Goal: Ask a question: Seek information or help from site administrators or community

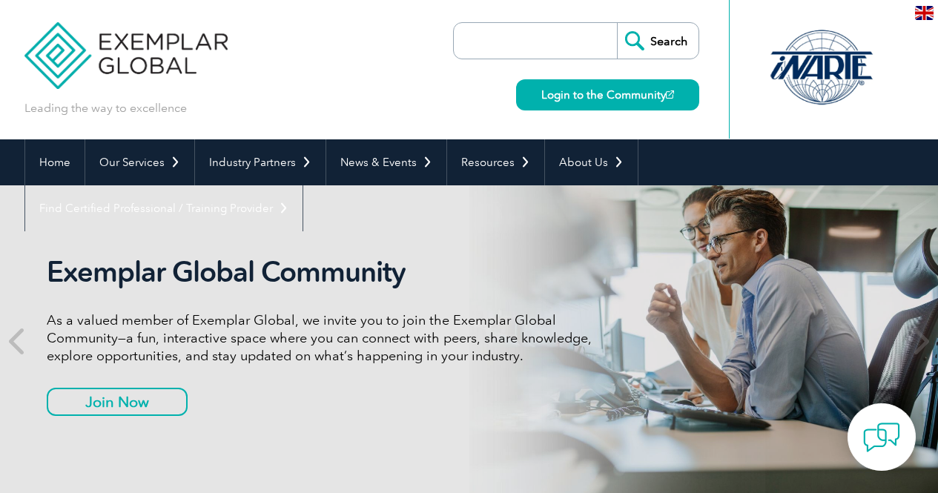
drag, startPoint x: 0, startPoint y: 0, endPoint x: 119, endPoint y: 69, distance: 137.2
click at [119, 69] on img at bounding box center [126, 44] width 204 height 89
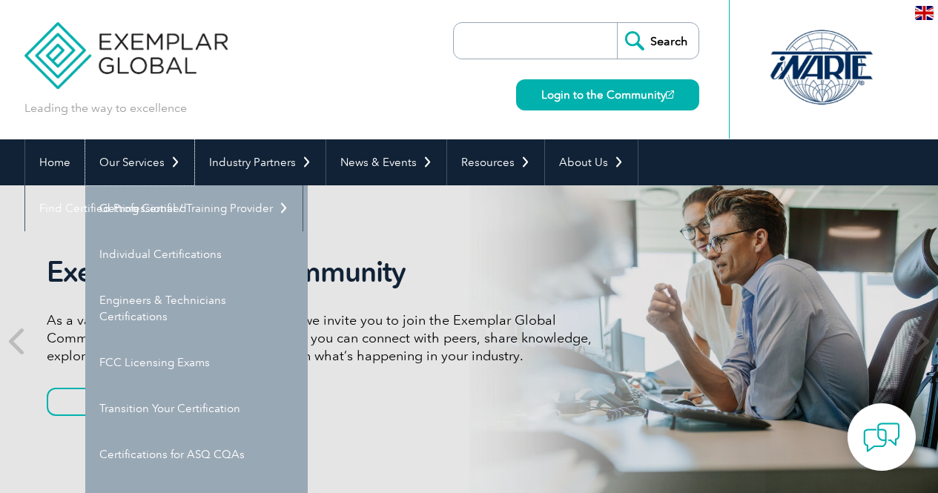
click at [143, 162] on link "Our Services" at bounding box center [139, 162] width 109 height 46
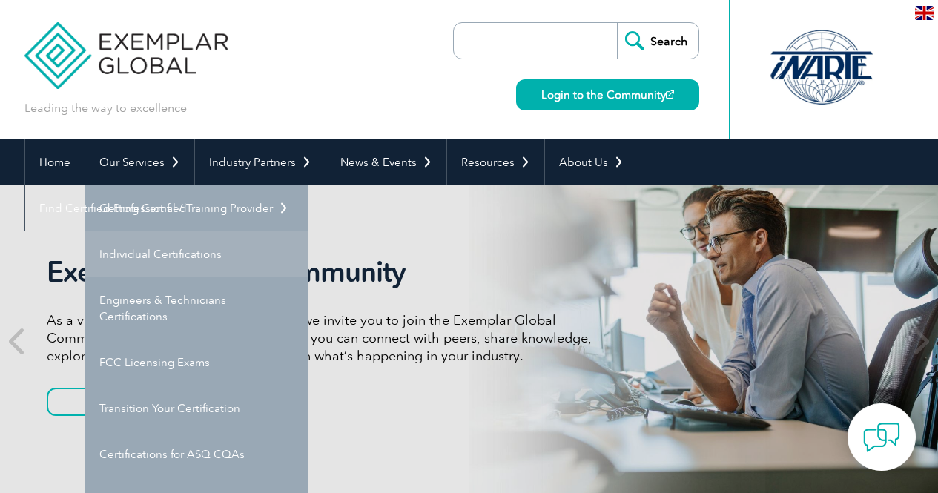
click at [165, 247] on link "Individual Certifications" at bounding box center [196, 254] width 222 height 46
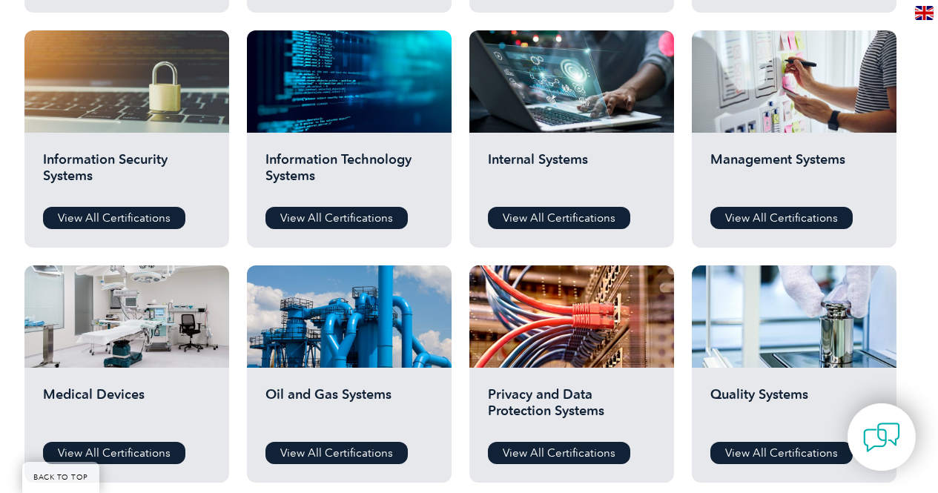
scroll to position [793, 0]
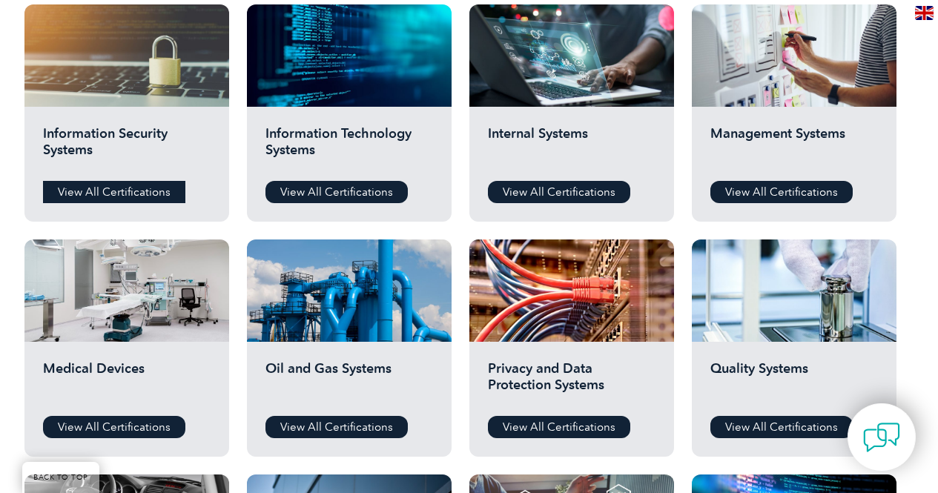
click at [140, 196] on link "View All Certifications" at bounding box center [114, 192] width 142 height 22
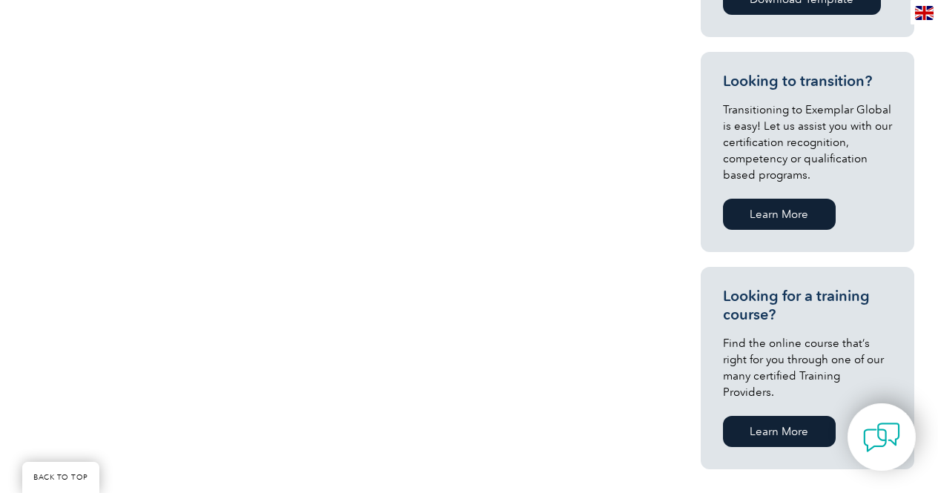
scroll to position [776, 0]
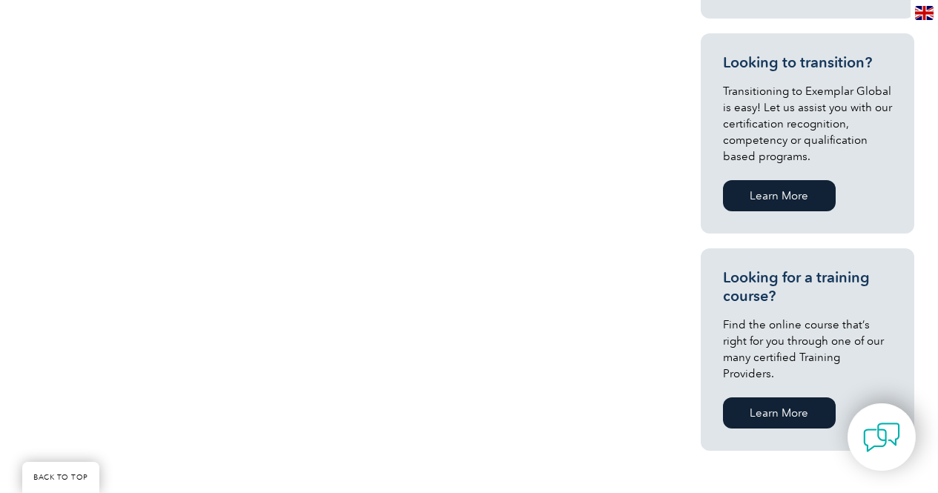
click at [790, 193] on link "Learn More" at bounding box center [779, 195] width 113 height 31
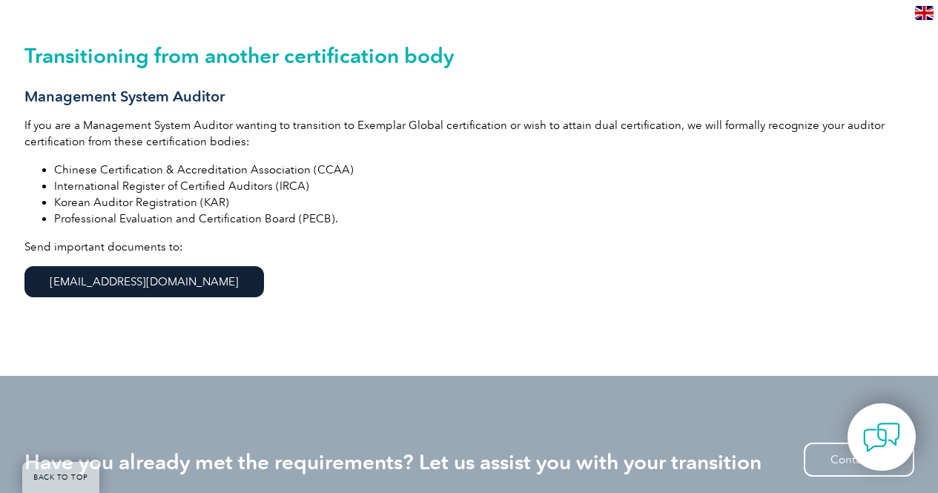
scroll to position [393, 0]
click at [36, 275] on link "[EMAIL_ADDRESS][DOMAIN_NAME]" at bounding box center [143, 280] width 239 height 31
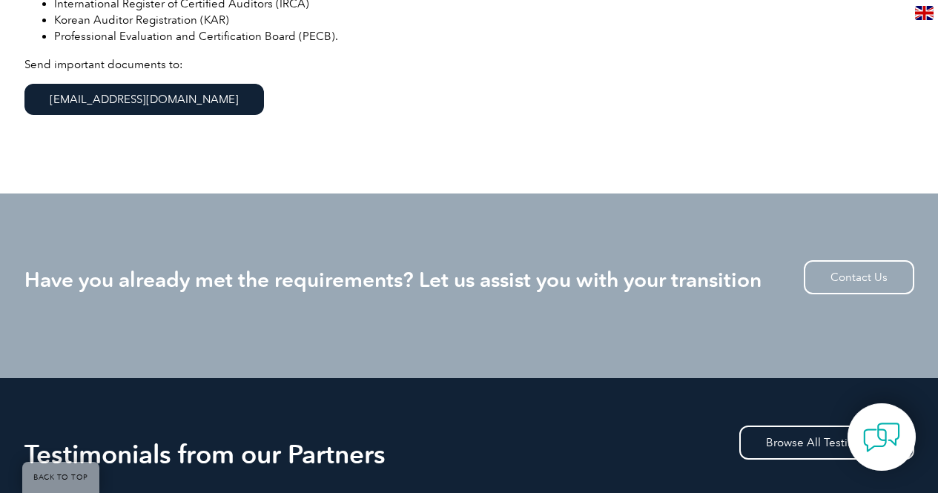
scroll to position [575, 0]
click at [851, 269] on link "Contact Us" at bounding box center [859, 276] width 110 height 34
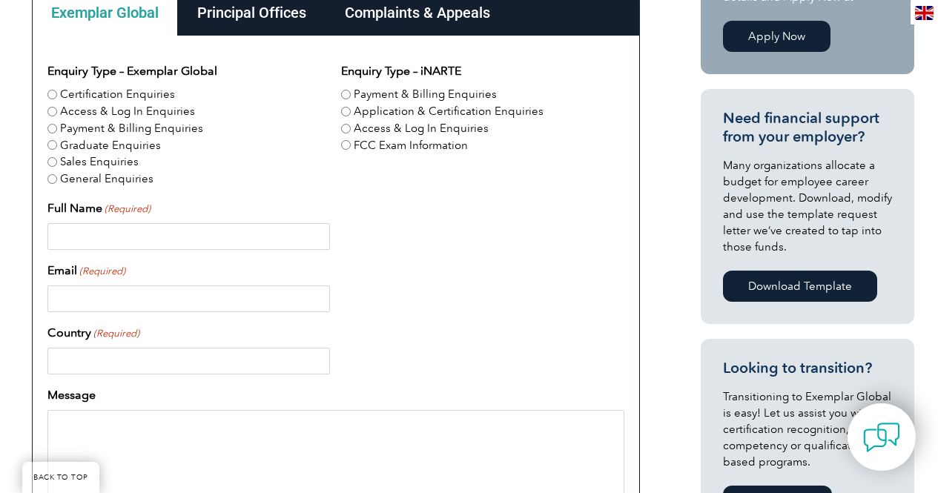
scroll to position [472, 0]
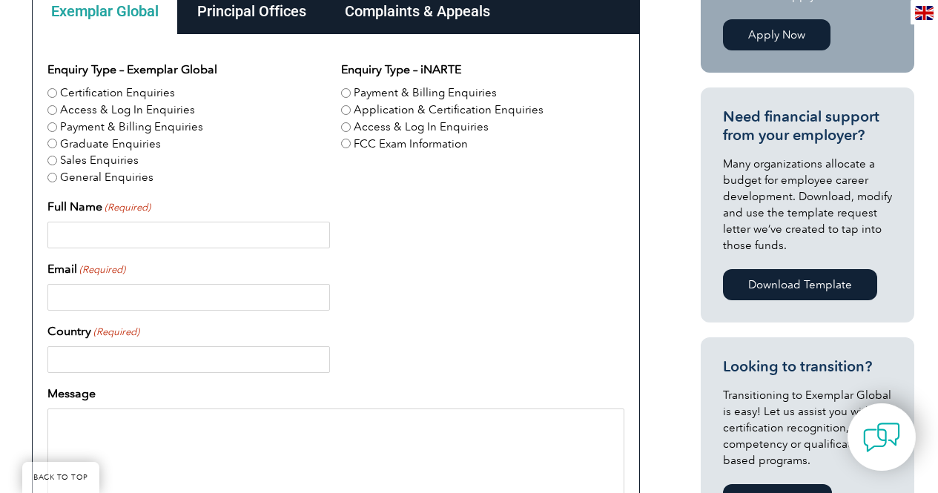
click at [53, 94] on input "Certification Enquiries" at bounding box center [52, 93] width 10 height 10
radio input "true"
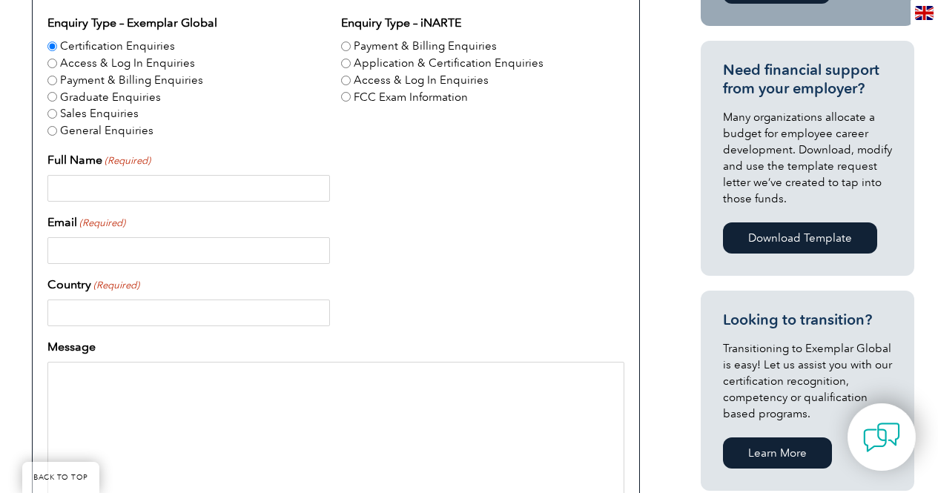
scroll to position [520, 0]
click at [185, 191] on input "Full Name (Required)" at bounding box center [188, 187] width 282 height 27
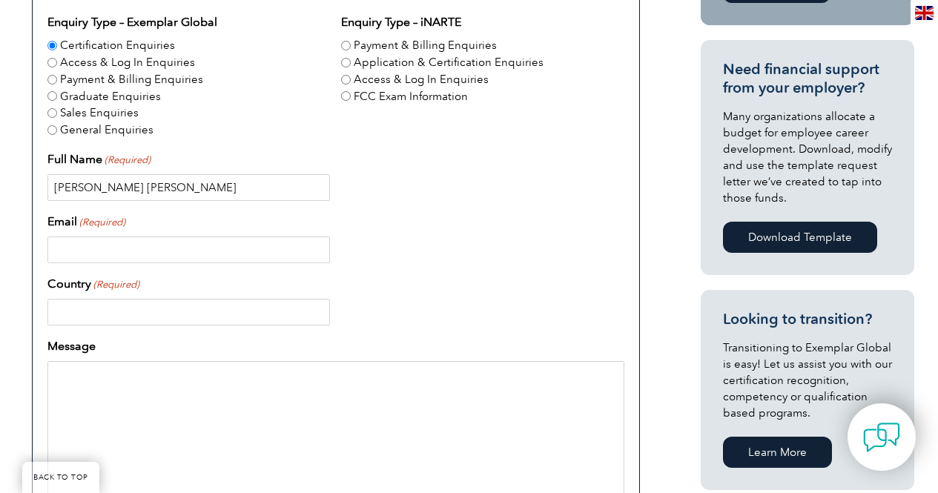
type input "Carlos Eduardo Da Silva"
click at [174, 253] on input "Email (Required)" at bounding box center [188, 250] width 282 height 27
type input "carlos.dasilva.oe@gmail.com"
click at [173, 319] on input "Country (Required)" at bounding box center [188, 312] width 282 height 27
type input "United States"
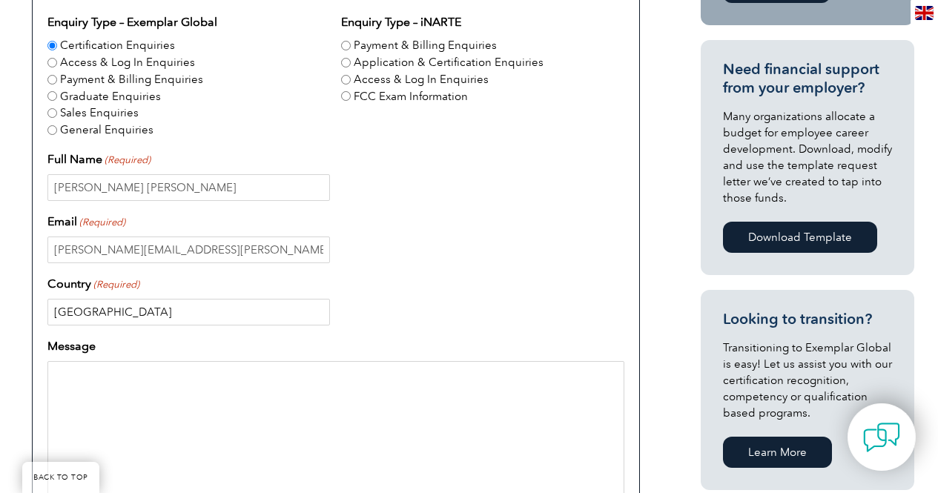
type input "15085148026"
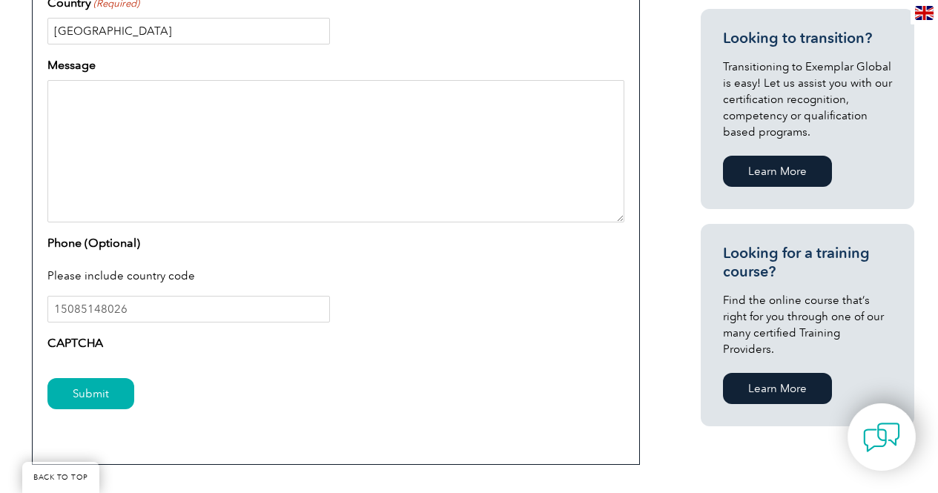
scroll to position [800, 0]
click at [159, 125] on textarea "Message" at bounding box center [335, 152] width 577 height 142
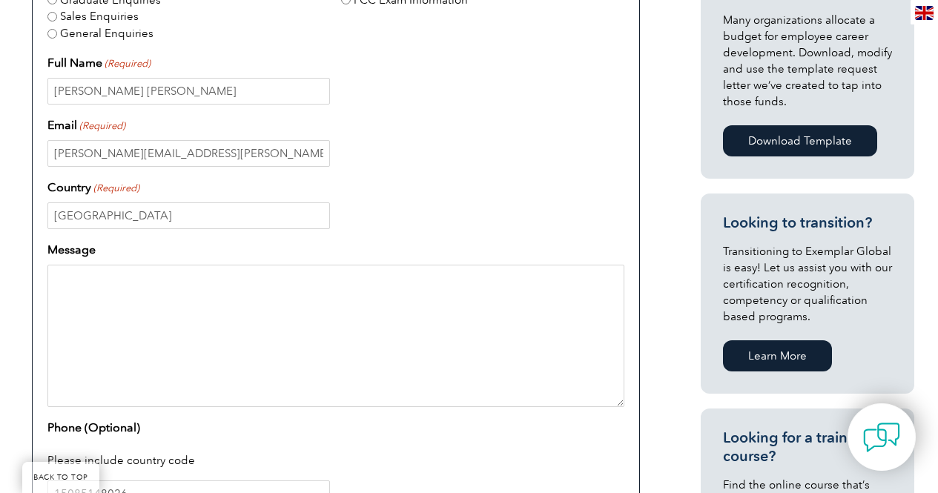
scroll to position [615, 0]
click at [149, 288] on textarea "Message" at bounding box center [335, 336] width 577 height 142
type textarea "I"
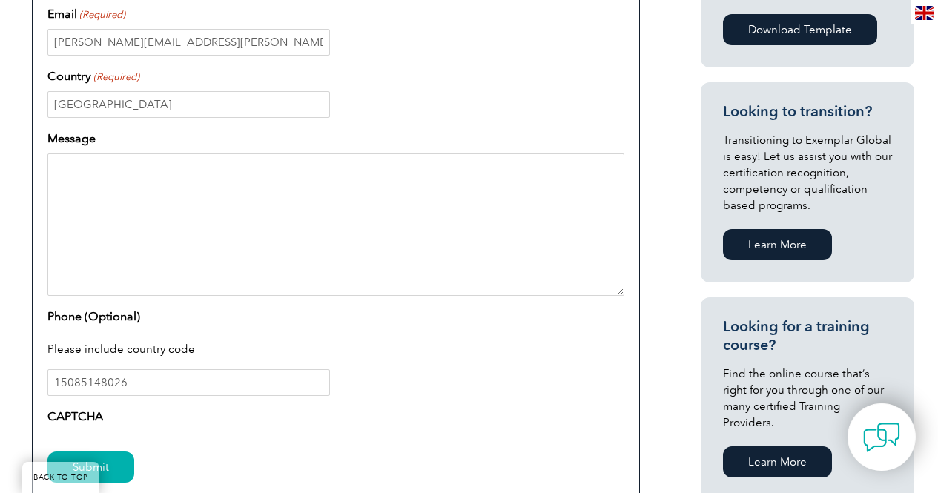
scroll to position [728, 0]
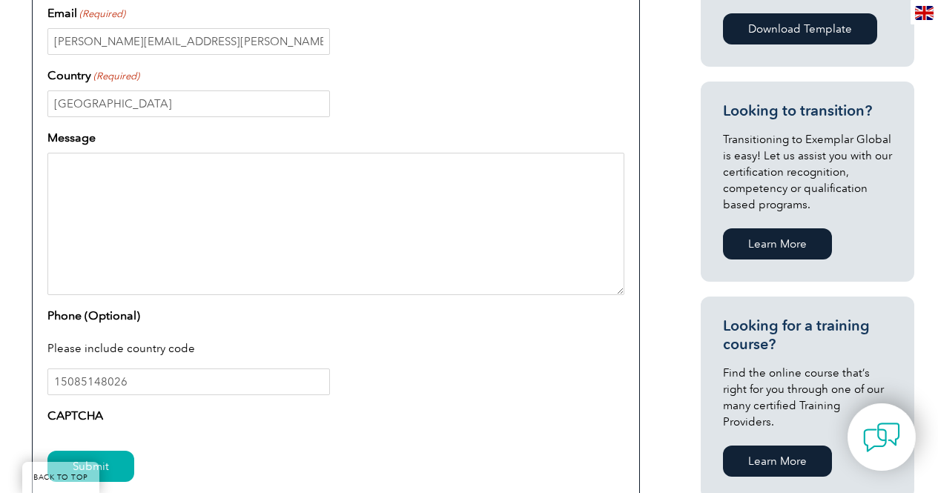
click at [785, 244] on link "Learn More" at bounding box center [777, 243] width 109 height 31
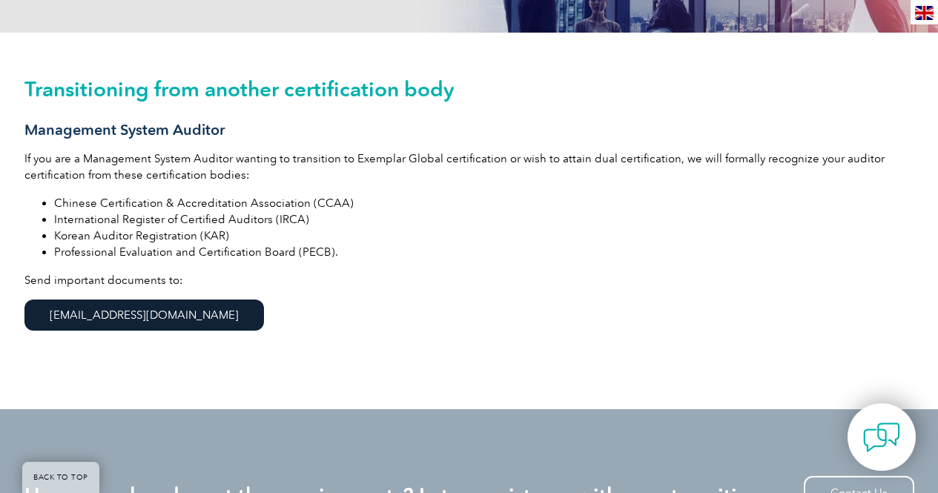
scroll to position [317, 0]
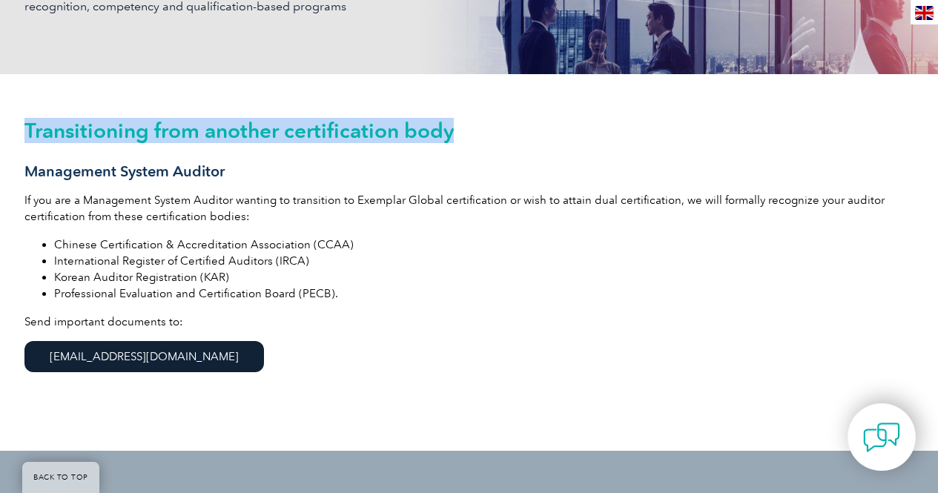
drag, startPoint x: 27, startPoint y: 130, endPoint x: 457, endPoint y: 137, distance: 430.1
click at [457, 137] on h2 "Transitioning from another certification body" at bounding box center [469, 131] width 890 height 24
copy h2 "Transitioning from another certification body"
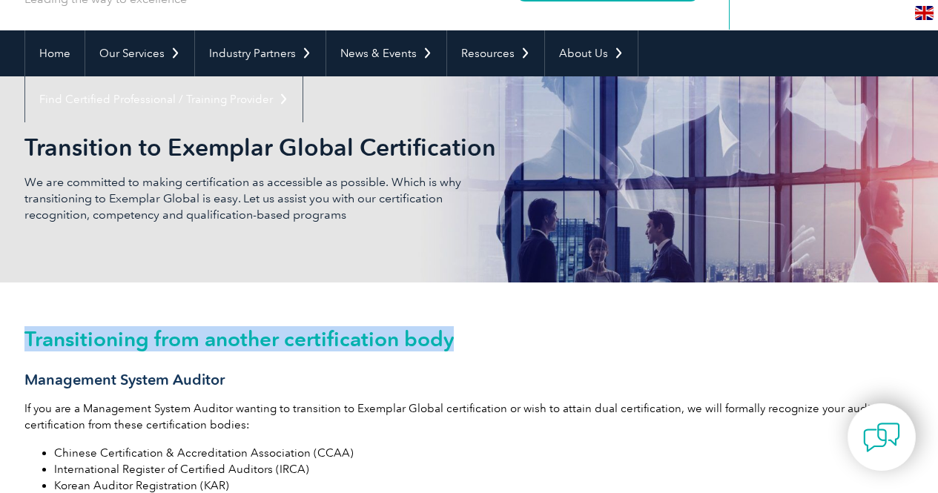
scroll to position [107, 0]
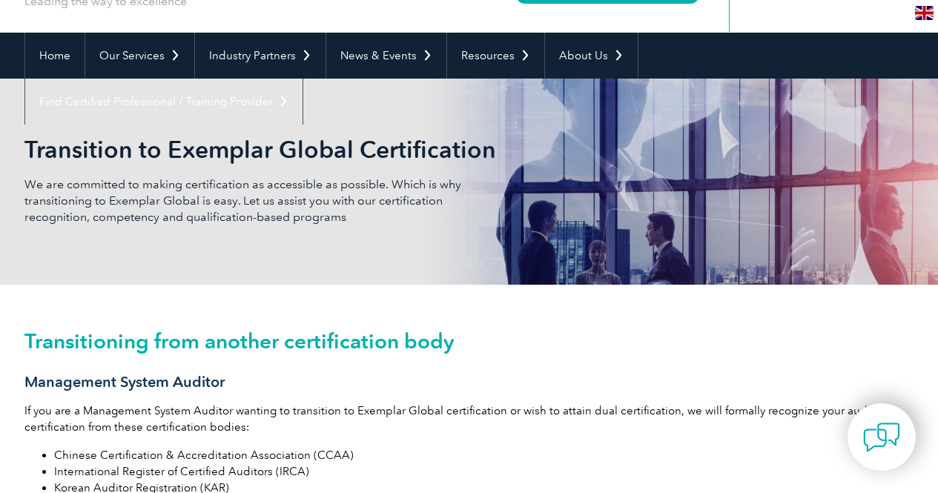
click at [239, 159] on h2 "Transition to Exemplar Global Certification" at bounding box center [335, 150] width 623 height 24
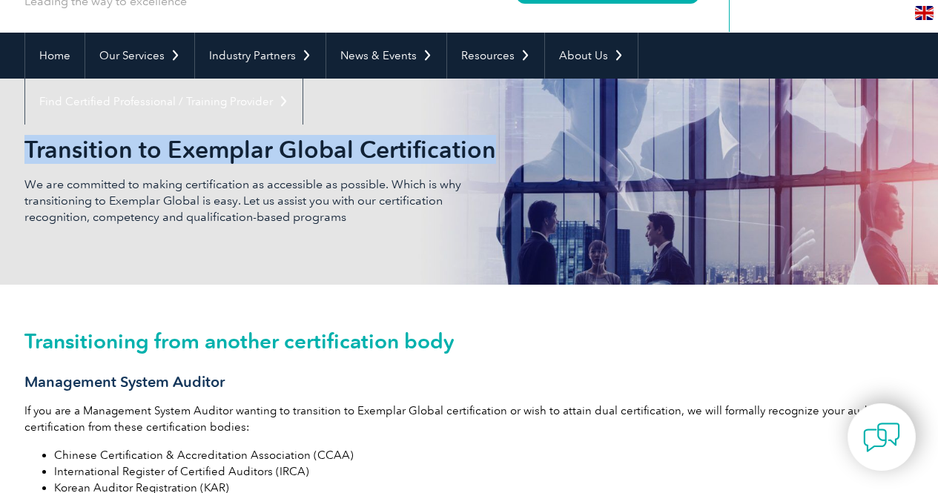
drag, startPoint x: 26, startPoint y: 150, endPoint x: 498, endPoint y: 131, distance: 472.6
click at [498, 131] on div "Transition to Exemplar Global Certification We are committed to making certific…" at bounding box center [469, 182] width 890 height 206
copy h2 "Transition to Exemplar Global Certification"
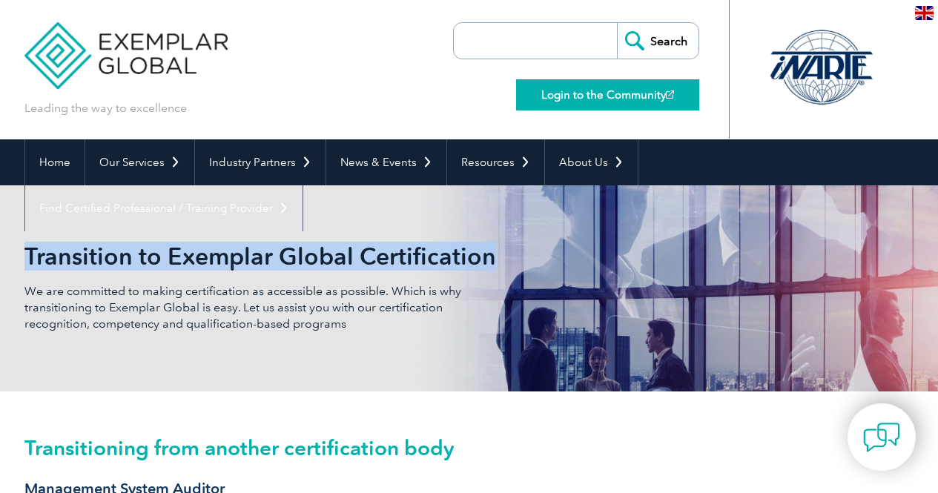
click at [608, 96] on link "Login to the Community" at bounding box center [607, 94] width 183 height 31
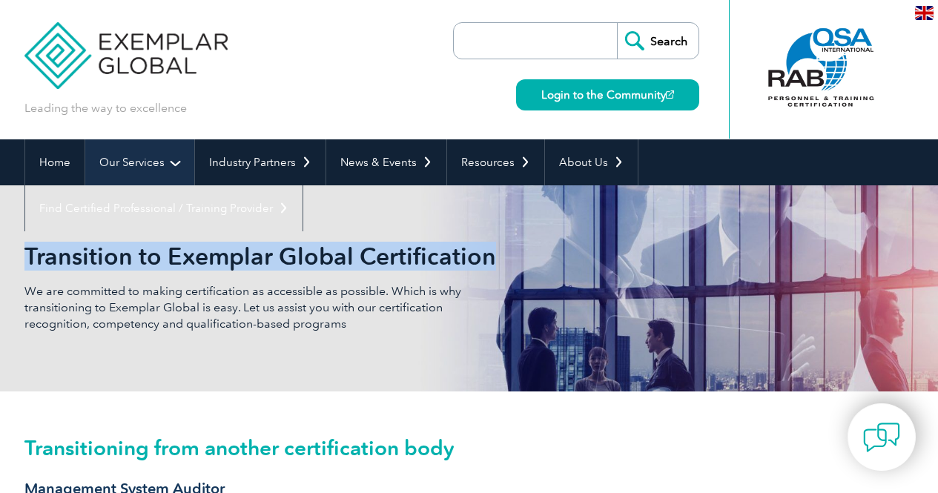
click at [176, 164] on link "Our Services" at bounding box center [139, 162] width 109 height 46
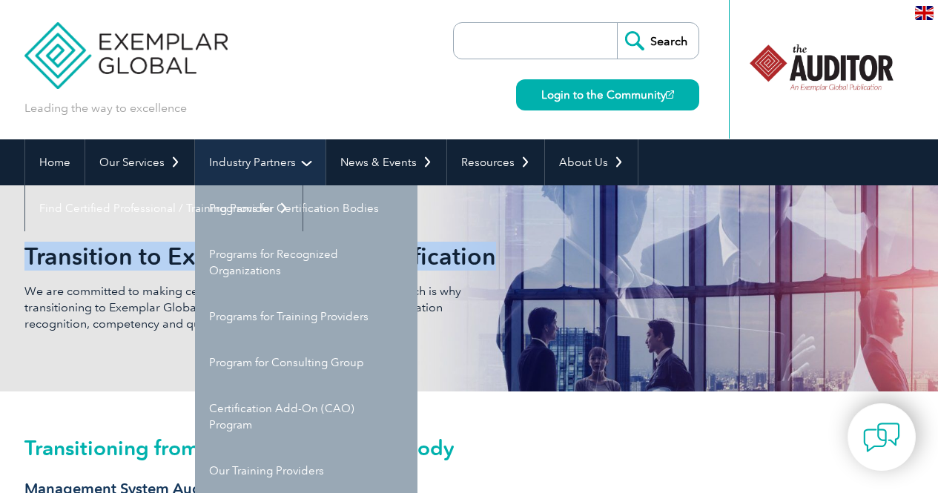
click at [295, 159] on link "Industry Partners" at bounding box center [260, 162] width 130 height 46
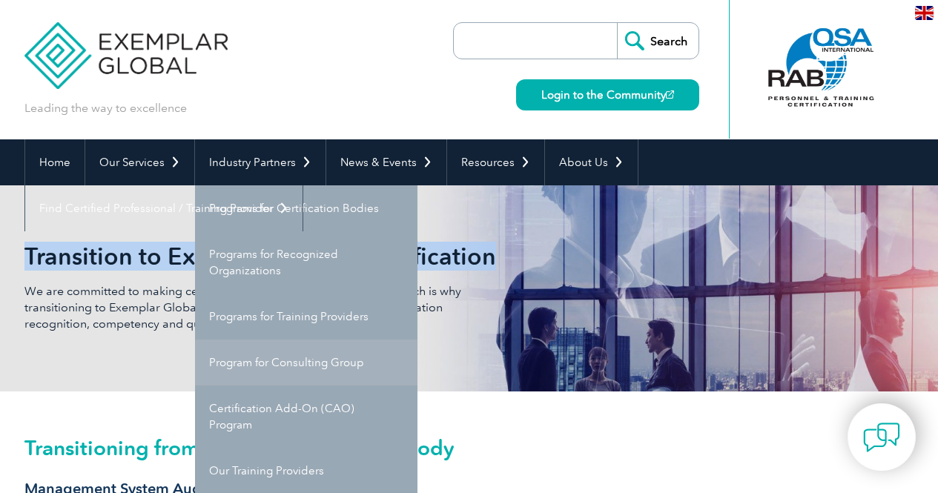
click at [331, 363] on link "Program for Consulting Group" at bounding box center [306, 363] width 222 height 46
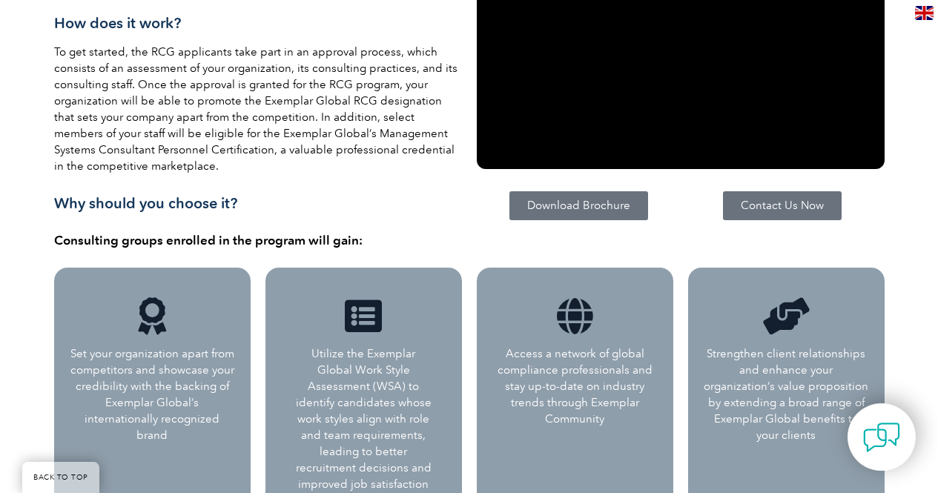
scroll to position [559, 0]
click at [796, 207] on span "Contact Us Now" at bounding box center [782, 204] width 83 height 11
click at [574, 205] on span "Download Brochure" at bounding box center [578, 204] width 103 height 11
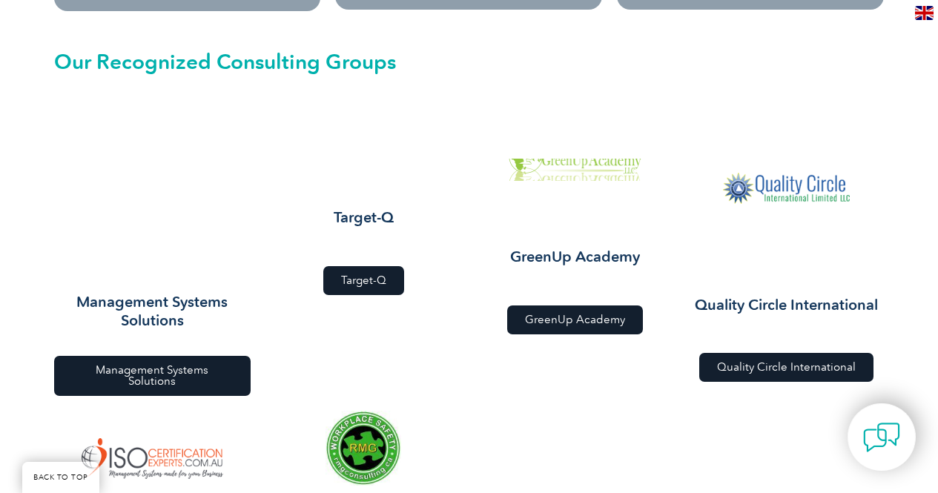
scroll to position [1627, 0]
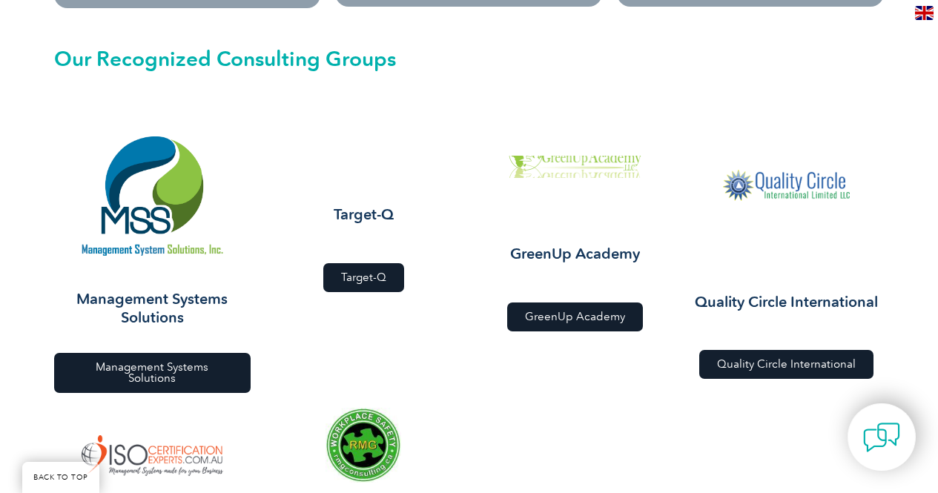
click at [156, 366] on span "Management Systems Solutions" at bounding box center [152, 373] width 161 height 22
click at [378, 272] on span "Target-Q" at bounding box center [363, 277] width 45 height 11
